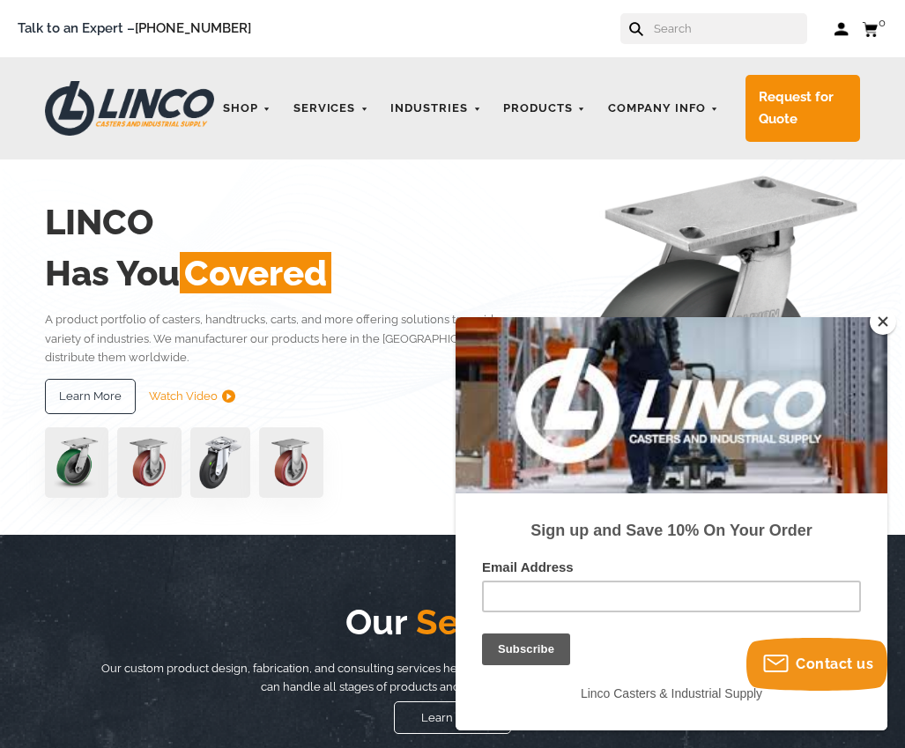
click at [841, 28] on link "Log in" at bounding box center [841, 29] width 15 height 18
